Goal: Task Accomplishment & Management: Manage account settings

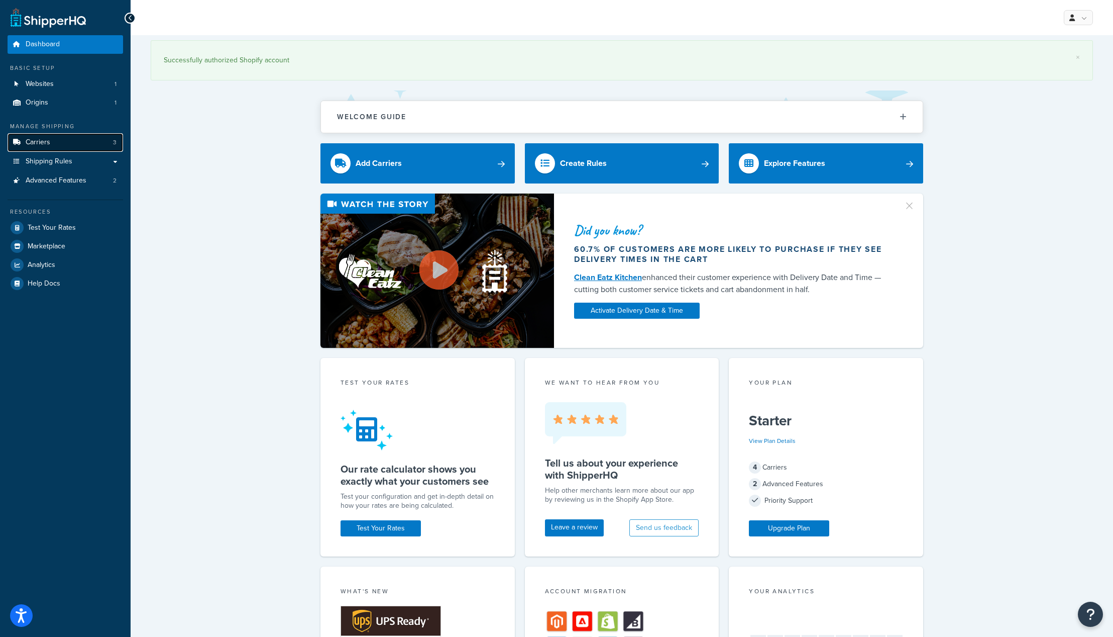
click at [55, 137] on link "Carriers 3" at bounding box center [66, 142] width 116 height 19
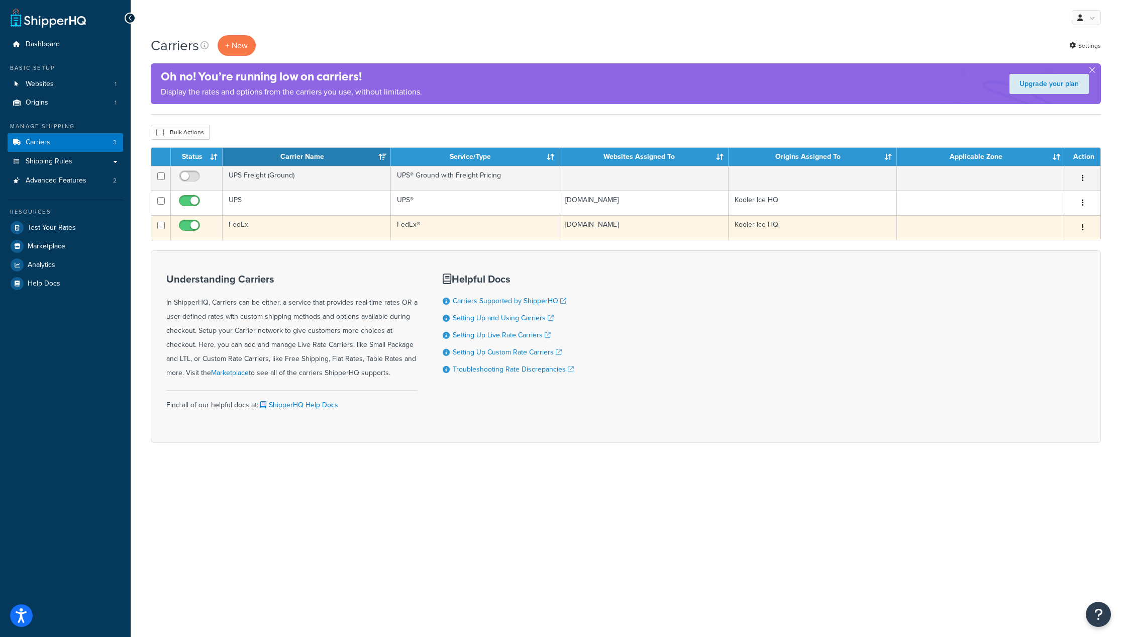
click at [196, 227] on input "checkbox" at bounding box center [191, 228] width 28 height 13
checkbox input "false"
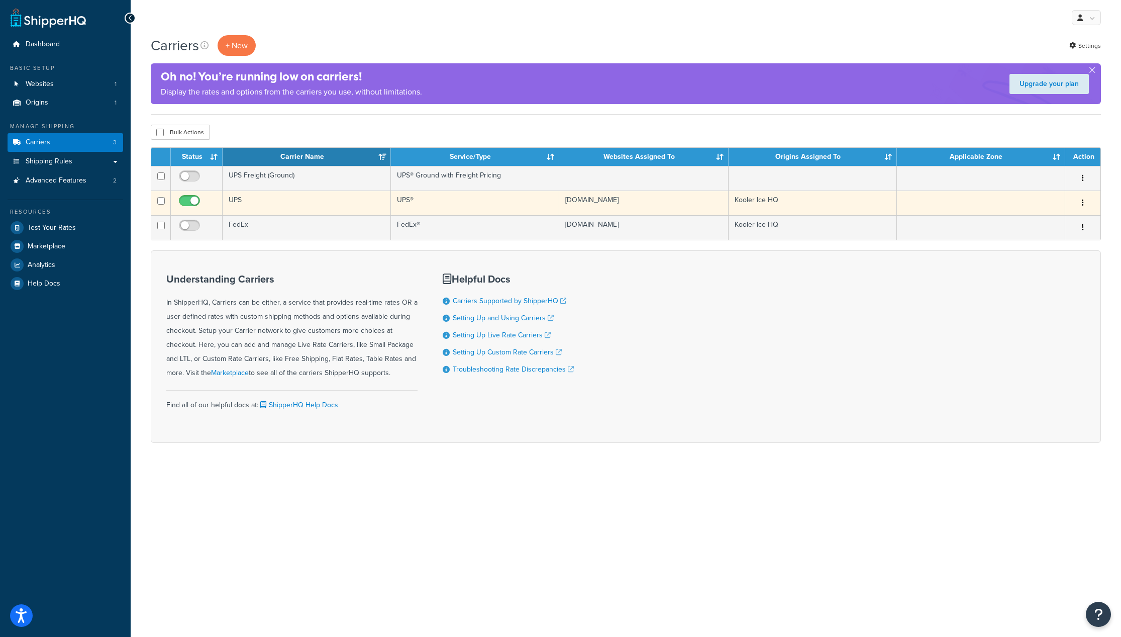
click at [1086, 203] on button "button" at bounding box center [1083, 203] width 14 height 16
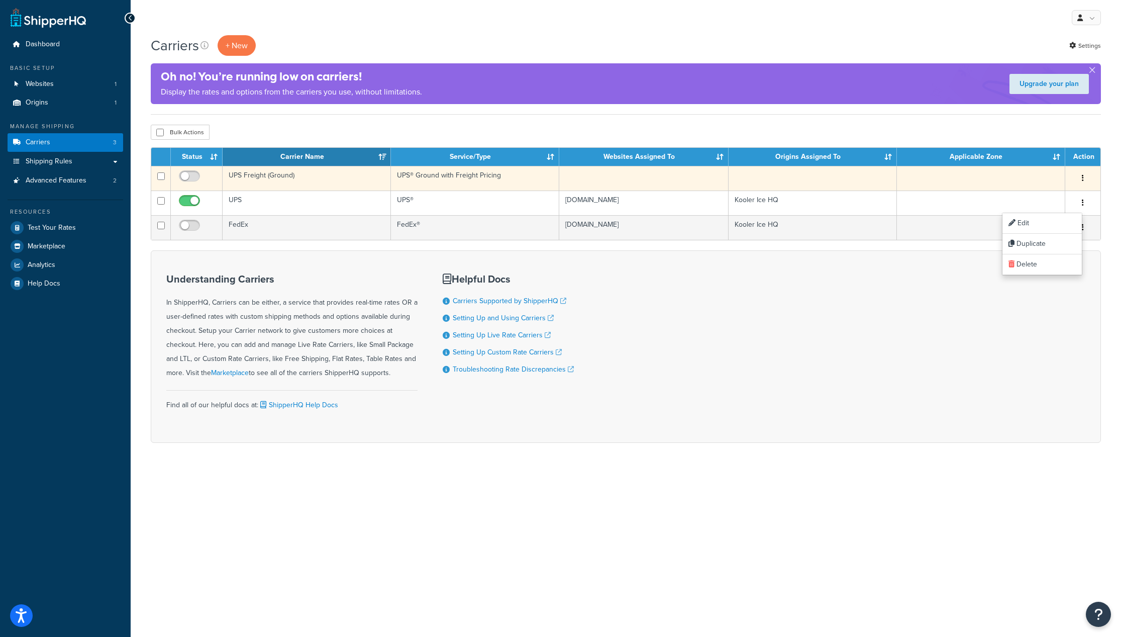
click at [1084, 176] on button "button" at bounding box center [1083, 178] width 14 height 16
click at [1020, 236] on link "Delete" at bounding box center [1041, 240] width 79 height 21
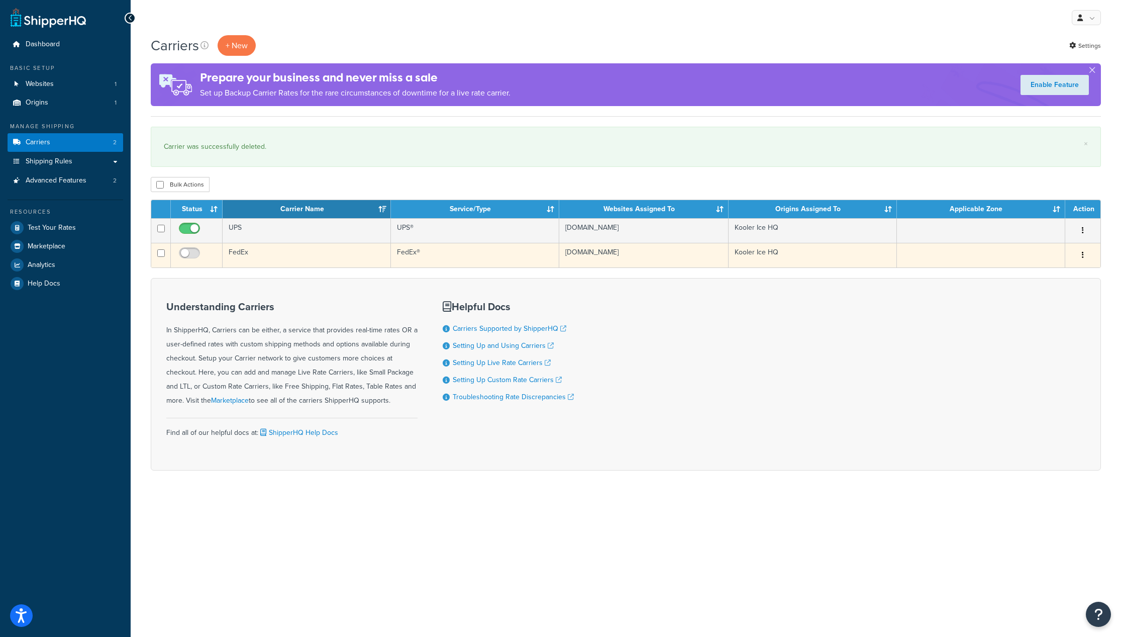
click at [1082, 257] on icon "button" at bounding box center [1083, 254] width 2 height 7
click at [1039, 317] on link "Delete" at bounding box center [1041, 316] width 79 height 21
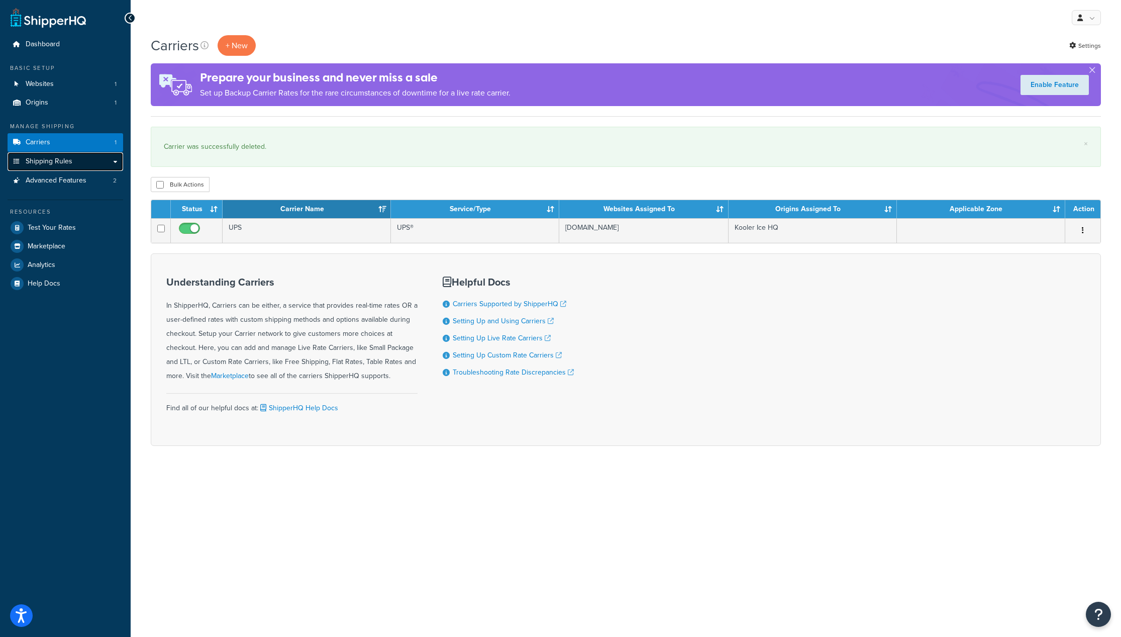
click at [44, 163] on span "Shipping Rules" at bounding box center [49, 161] width 47 height 9
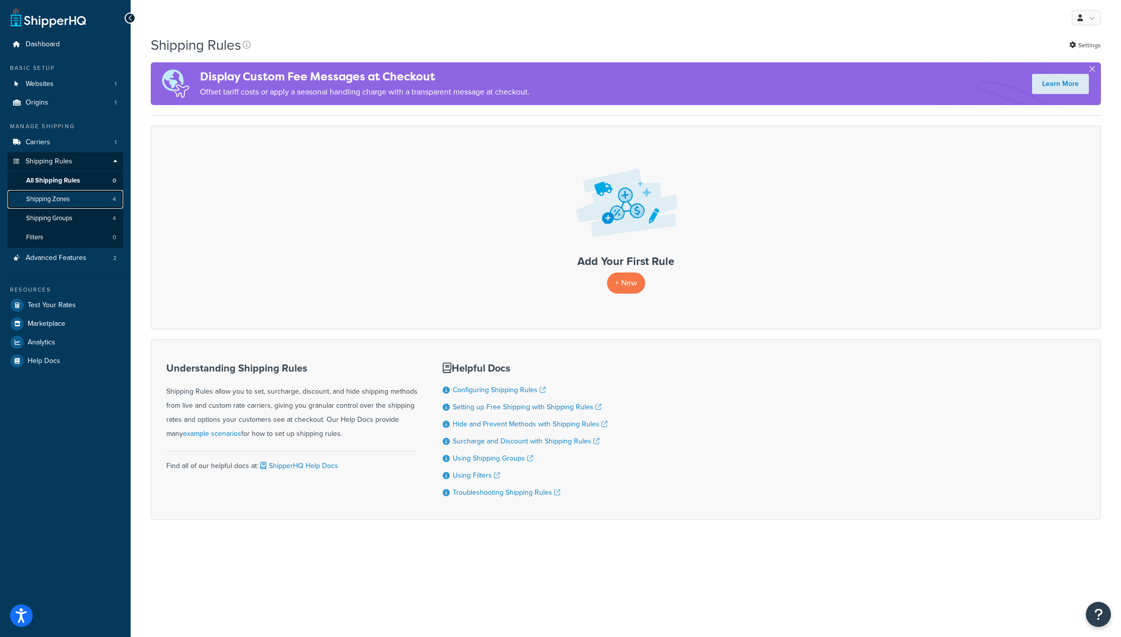
click at [47, 195] on span "Shipping Zones" at bounding box center [48, 199] width 44 height 9
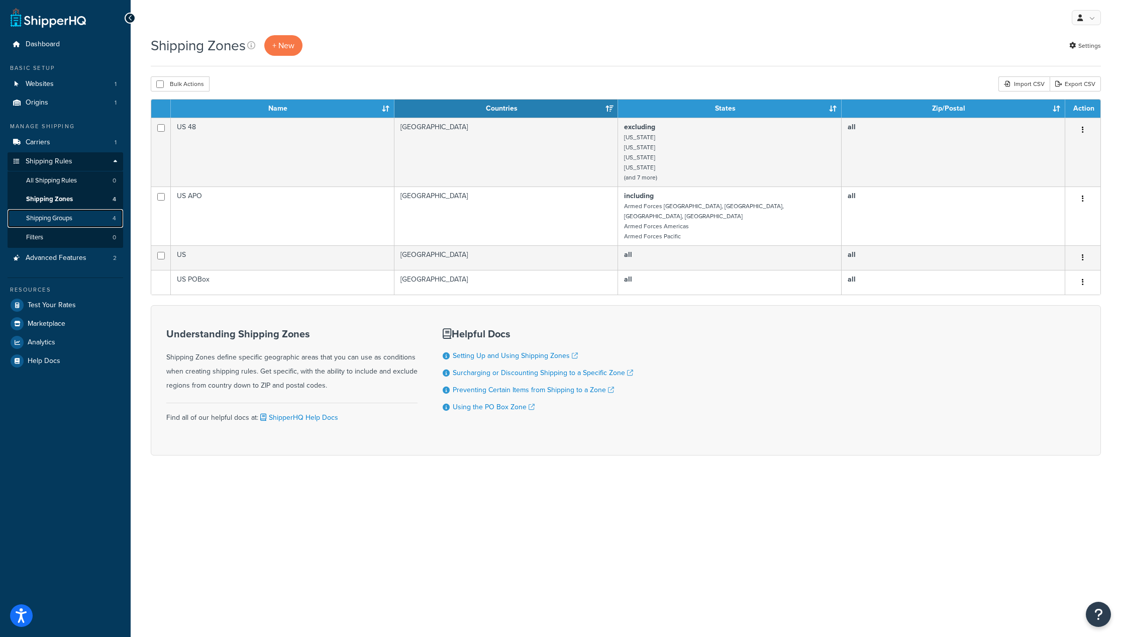
click at [50, 218] on span "Shipping Groups" at bounding box center [49, 218] width 46 height 9
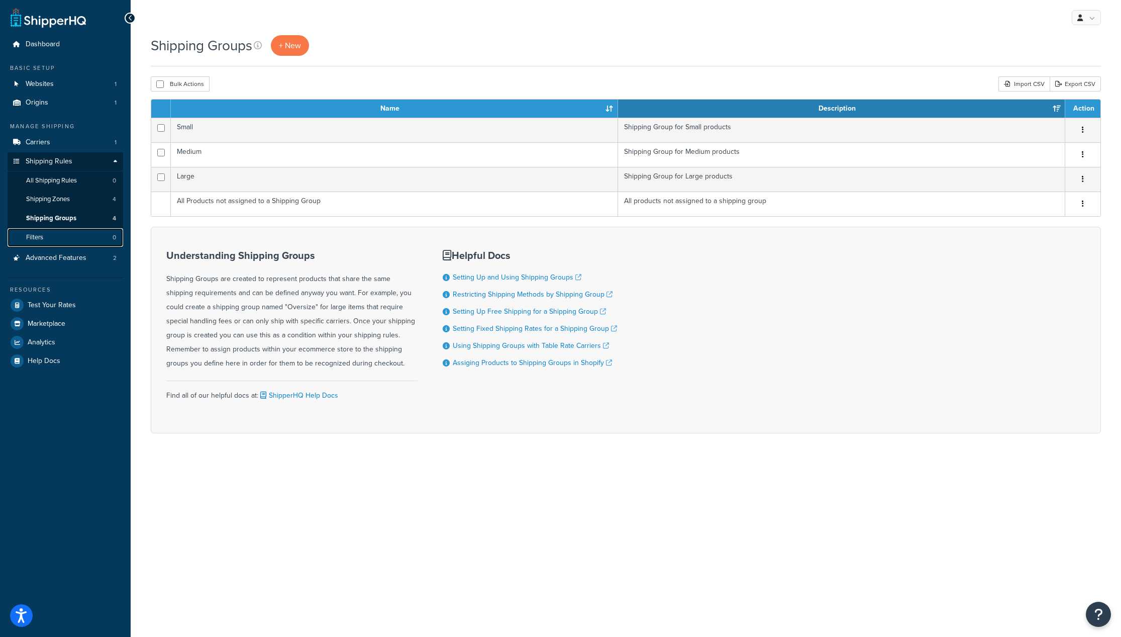
click at [44, 234] on link "Filters 0" at bounding box center [66, 237] width 116 height 19
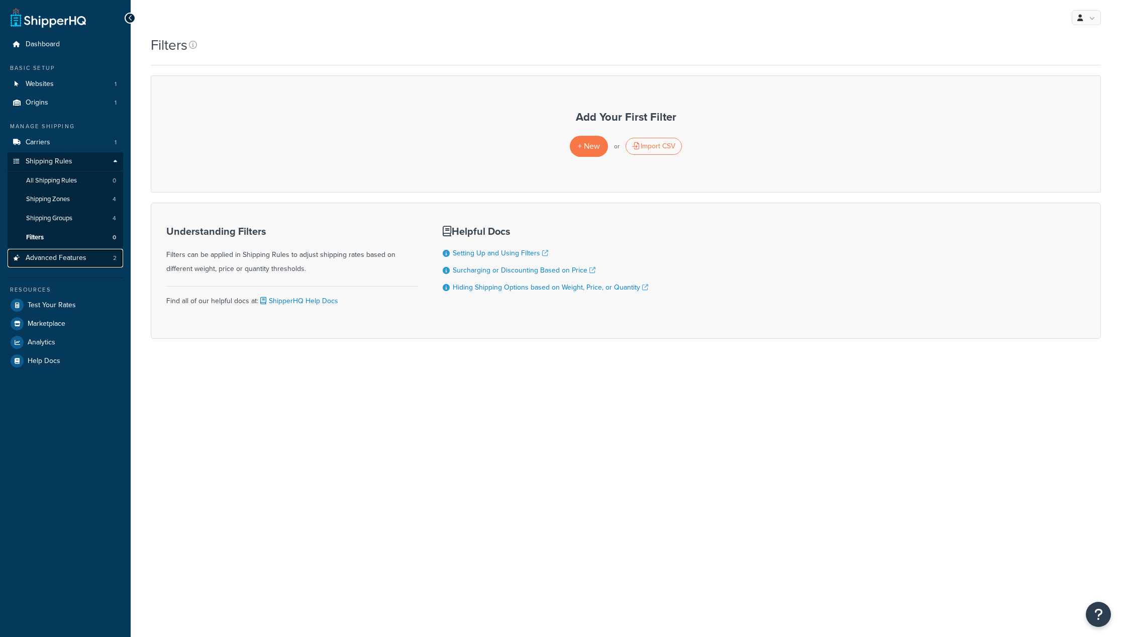
click at [50, 254] on span "Advanced Features" at bounding box center [56, 258] width 61 height 9
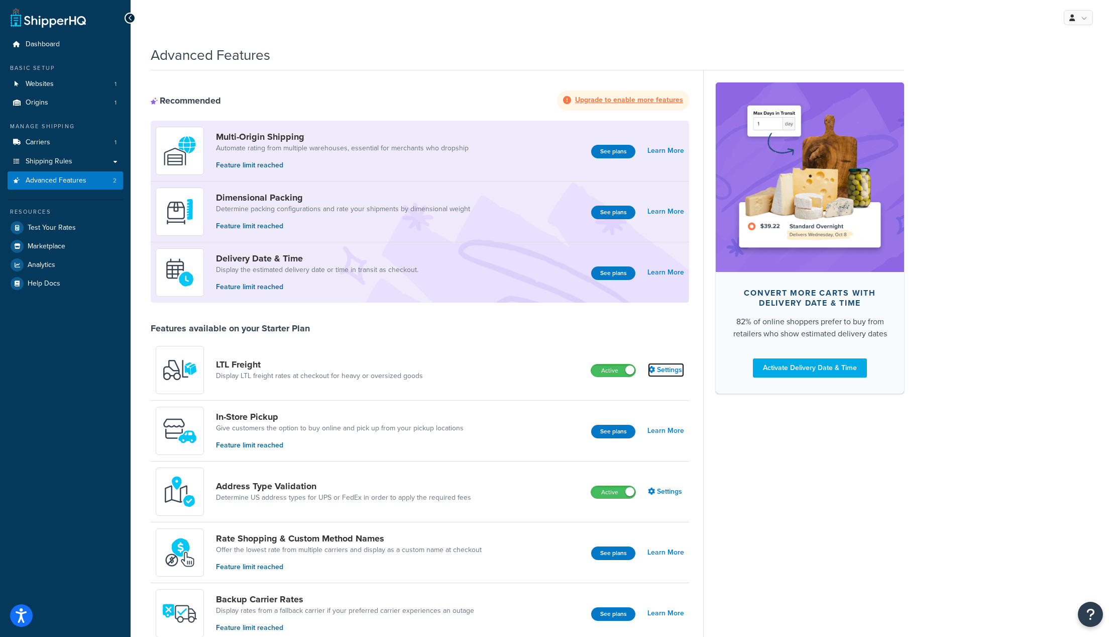
click at [666, 371] on link "Settings" at bounding box center [666, 370] width 36 height 14
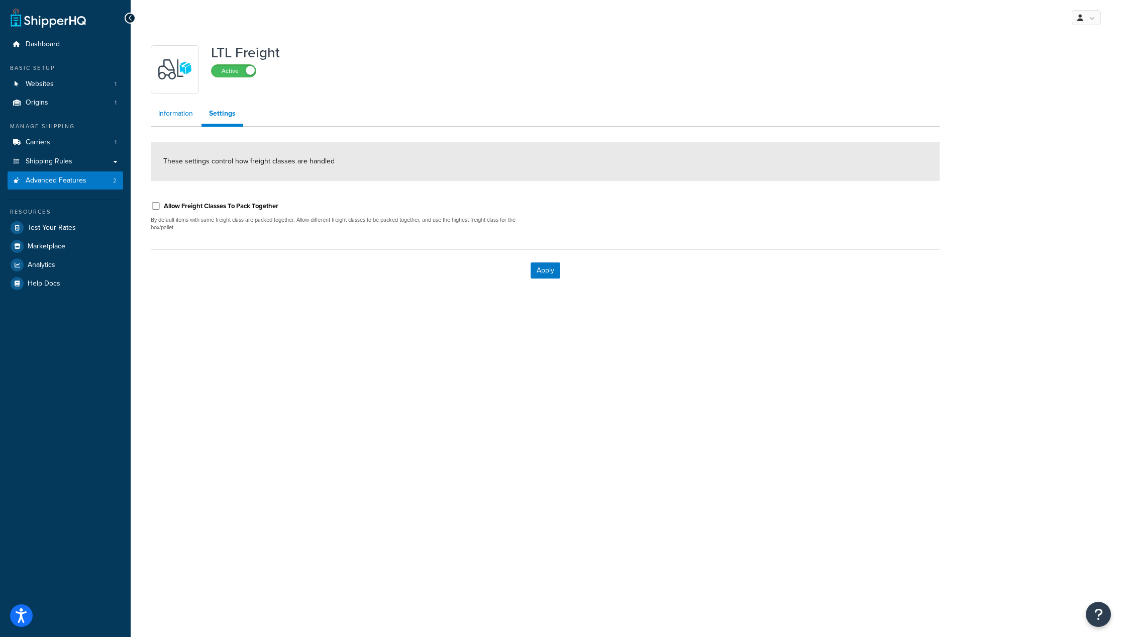
click at [178, 120] on link "Information" at bounding box center [176, 114] width 50 height 20
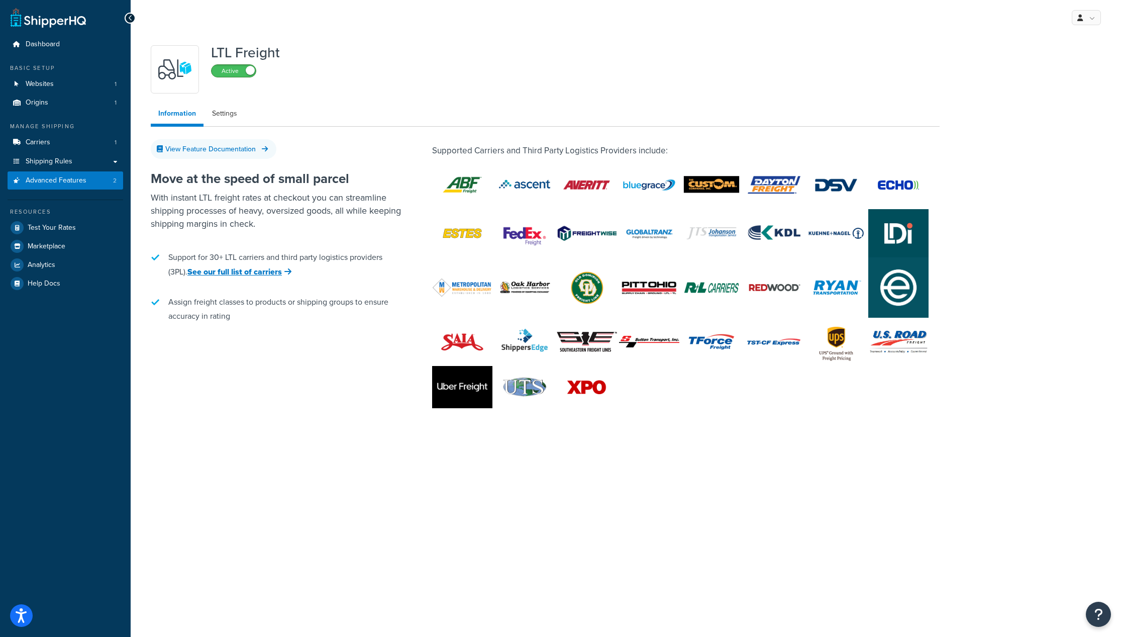
click at [249, 71] on span at bounding box center [250, 70] width 9 height 9
